Goal: Navigation & Orientation: Go to known website

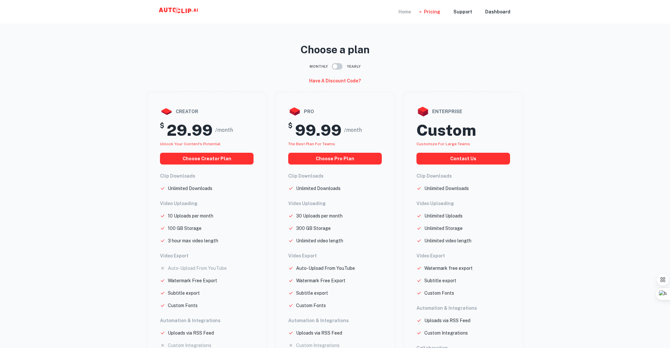
click at [406, 14] on div "Home" at bounding box center [404, 12] width 12 height 24
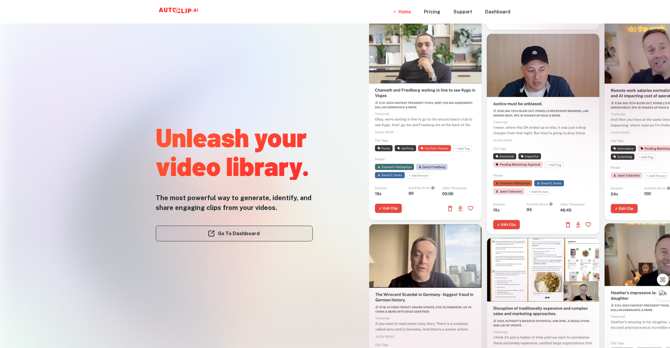
click at [236, 228] on link "Go To Dashboard" at bounding box center [234, 234] width 157 height 16
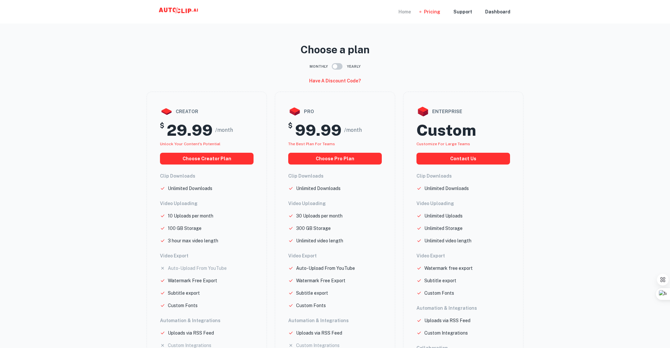
click at [407, 12] on div "Home" at bounding box center [404, 12] width 12 height 24
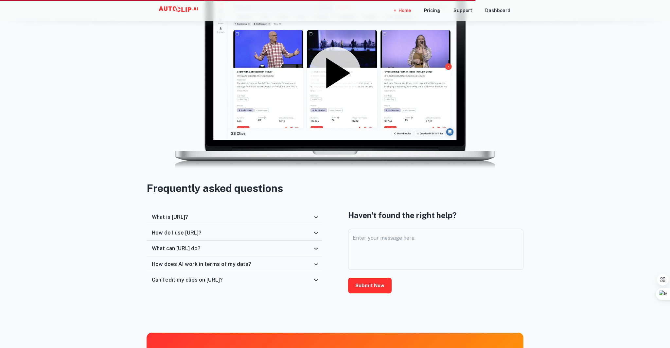
scroll to position [915, 0]
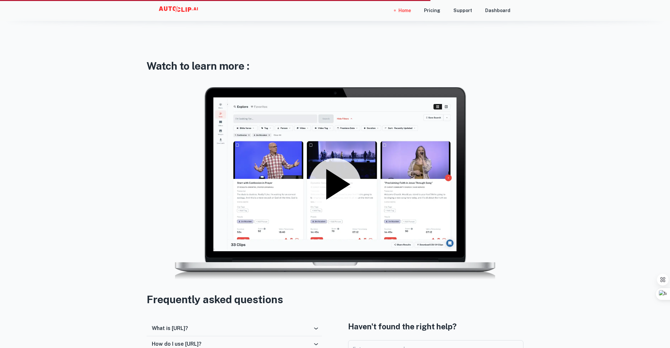
click at [348, 180] on icon at bounding box center [335, 184] width 52 height 52
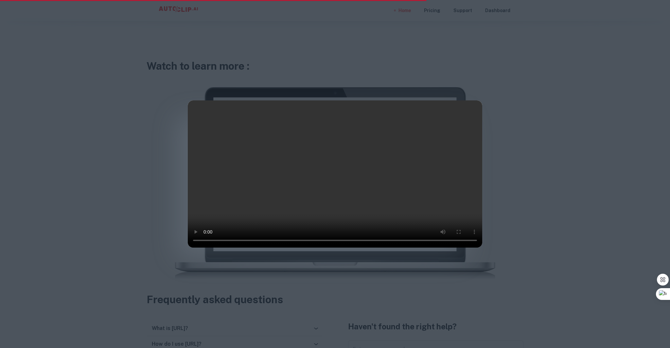
click at [124, 161] on div at bounding box center [335, 174] width 670 height 348
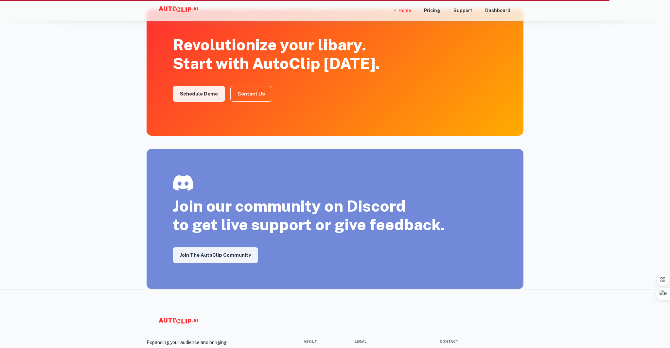
scroll to position [1002, 0]
